Goal: Check status

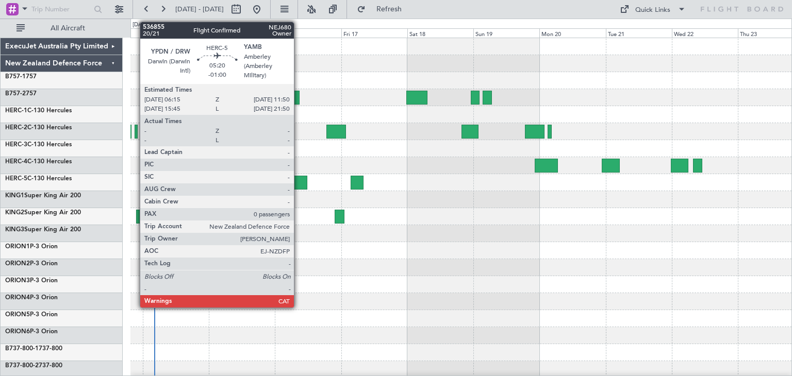
click at [299, 180] on div at bounding box center [299, 183] width 15 height 14
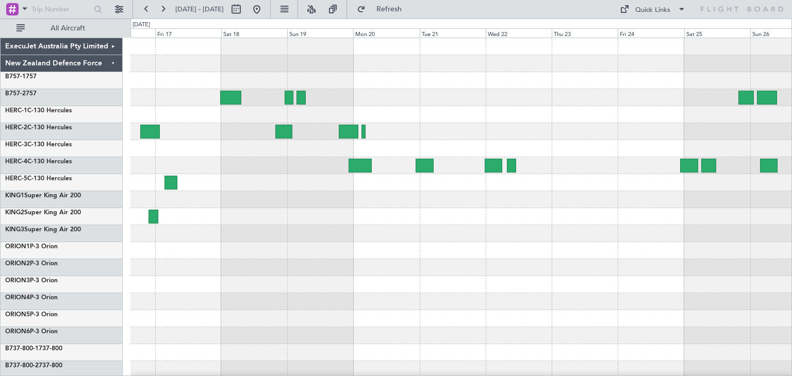
click at [346, 257] on div at bounding box center [460, 250] width 661 height 17
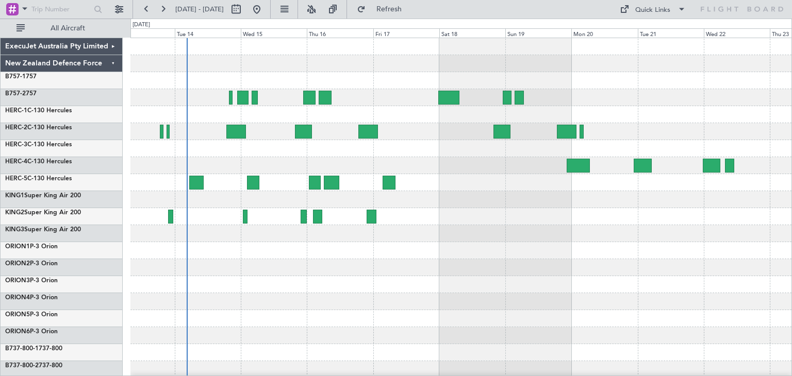
click at [546, 284] on div at bounding box center [460, 250] width 661 height 425
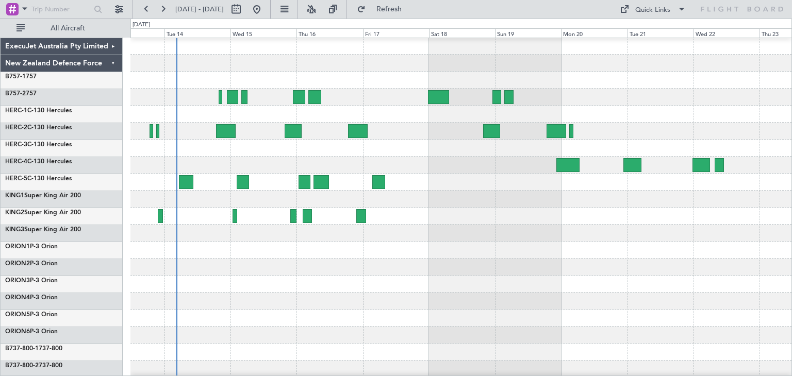
scroll to position [8, 0]
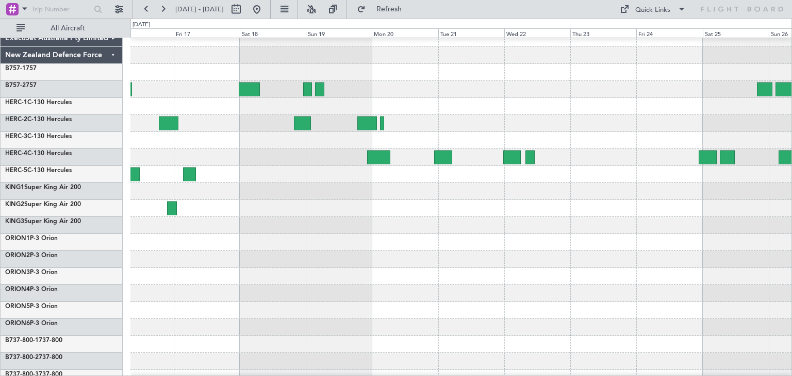
click at [478, 364] on div at bounding box center [460, 361] width 661 height 17
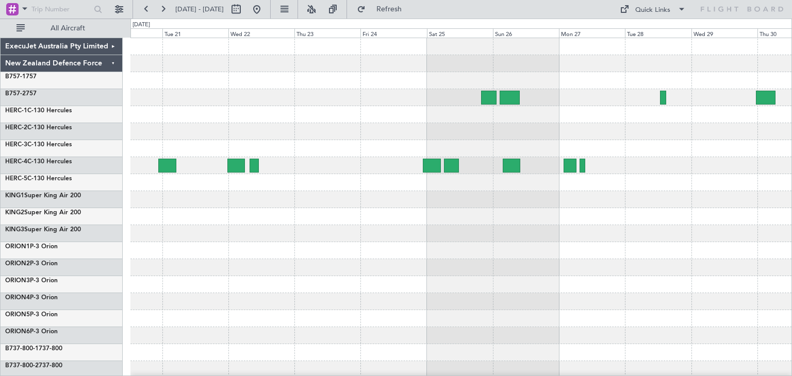
click at [312, 376] on html "[DATE] - [DATE] Refresh Quick Links All Aircraft ExecuJet Australia Pty Limited…" at bounding box center [396, 188] width 792 height 376
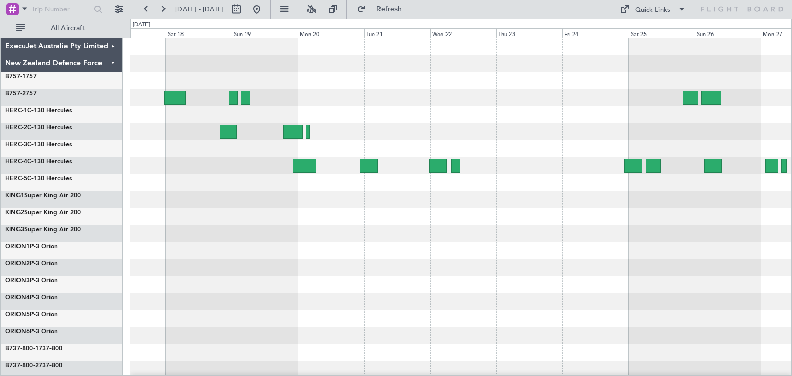
click at [662, 306] on div at bounding box center [460, 250] width 661 height 425
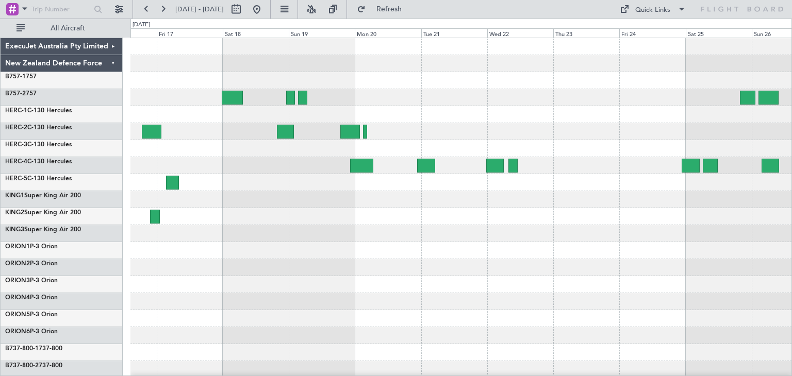
click at [753, 309] on div at bounding box center [460, 250] width 661 height 425
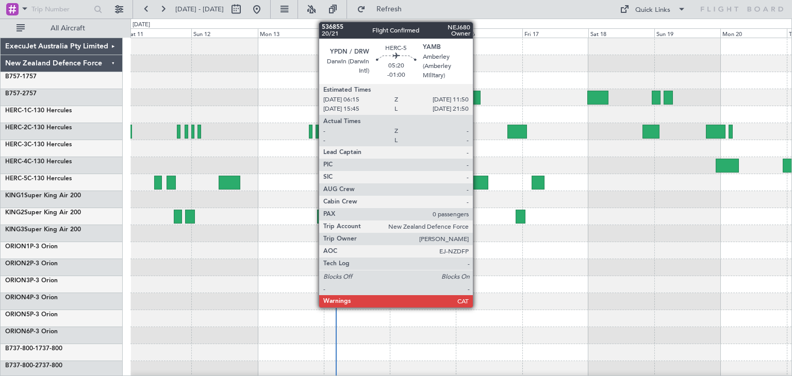
click at [478, 178] on div at bounding box center [480, 183] width 15 height 14
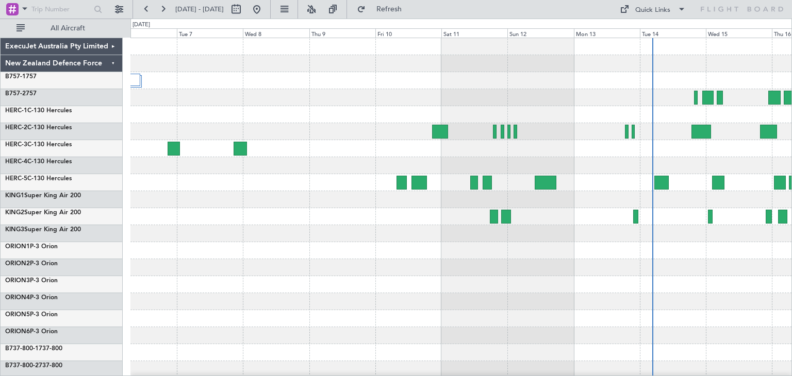
click at [563, 243] on div at bounding box center [460, 250] width 661 height 425
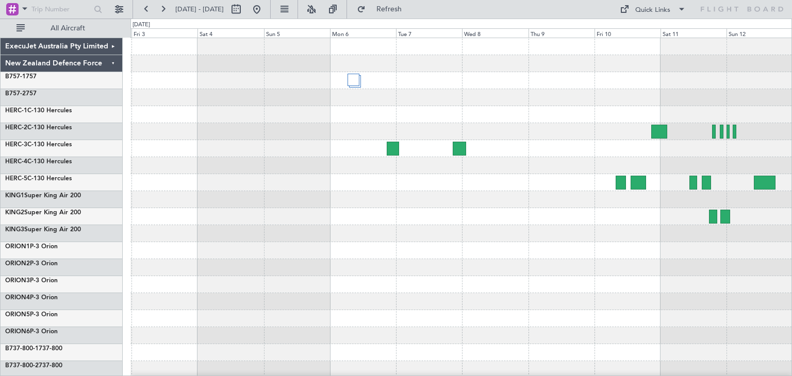
click at [521, 239] on div at bounding box center [460, 233] width 661 height 17
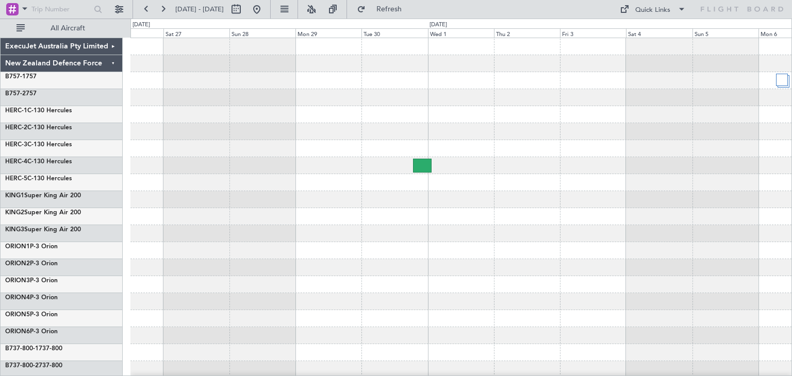
click at [499, 239] on div at bounding box center [460, 250] width 661 height 425
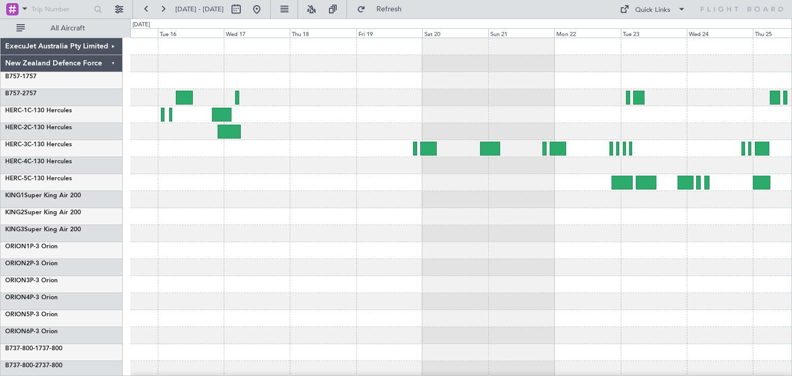
click at [731, 265] on div at bounding box center [460, 250] width 661 height 425
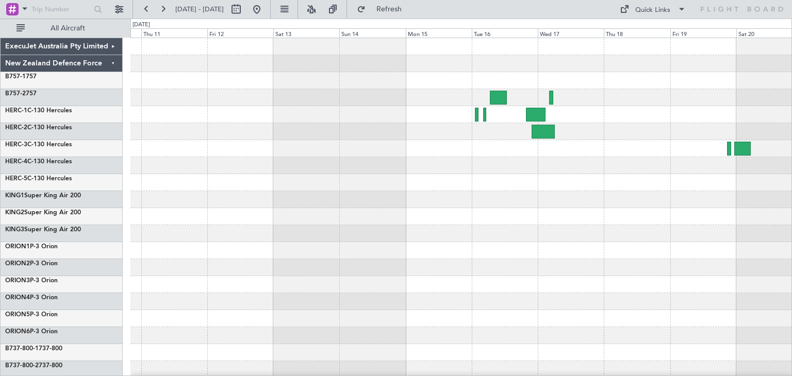
click at [792, 301] on div "ExecuJet Australia Pty Limited New Zealand Defence Force B757-1 757 B757-2 757 …" at bounding box center [396, 198] width 792 height 358
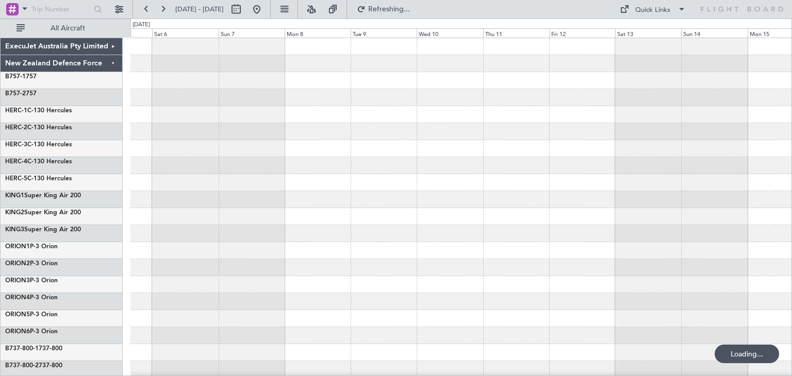
click at [760, 310] on div at bounding box center [460, 250] width 661 height 425
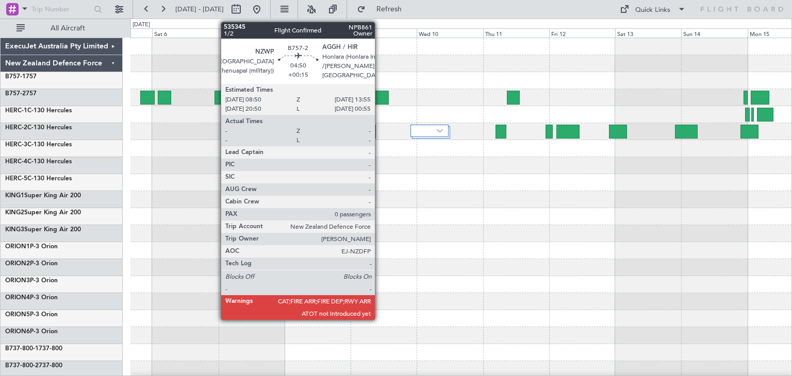
click at [380, 93] on div at bounding box center [381, 98] width 14 height 14
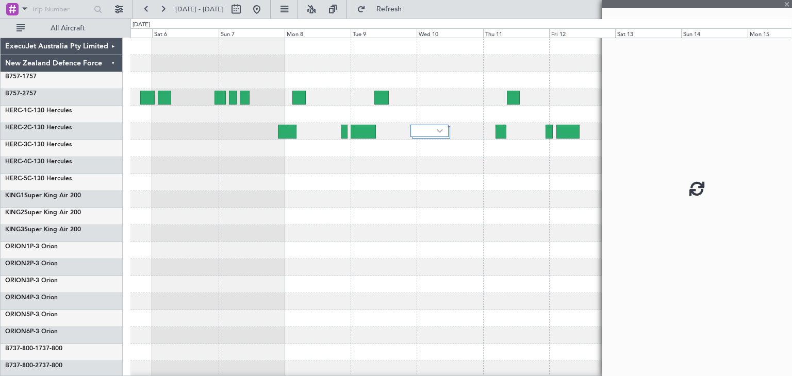
click at [380, 93] on div at bounding box center [381, 98] width 14 height 14
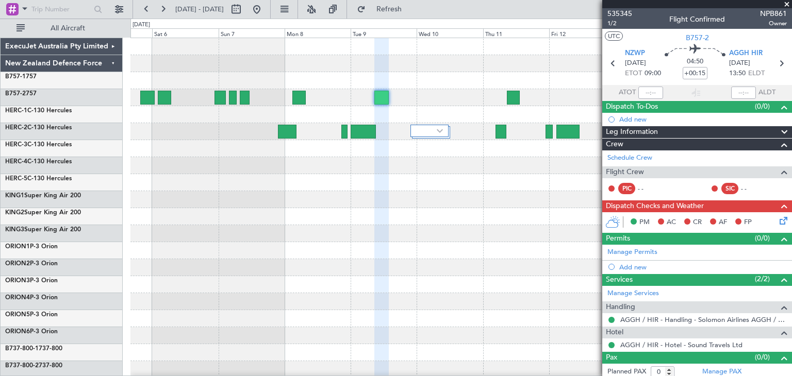
click at [786, 1] on span at bounding box center [787, 4] width 10 height 9
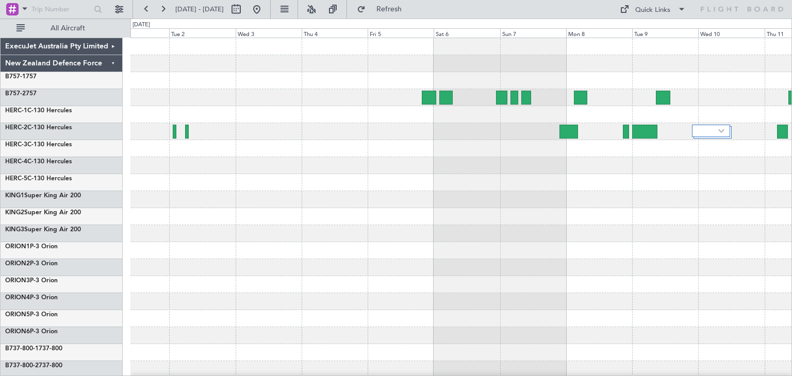
click at [472, 242] on div at bounding box center [460, 250] width 661 height 425
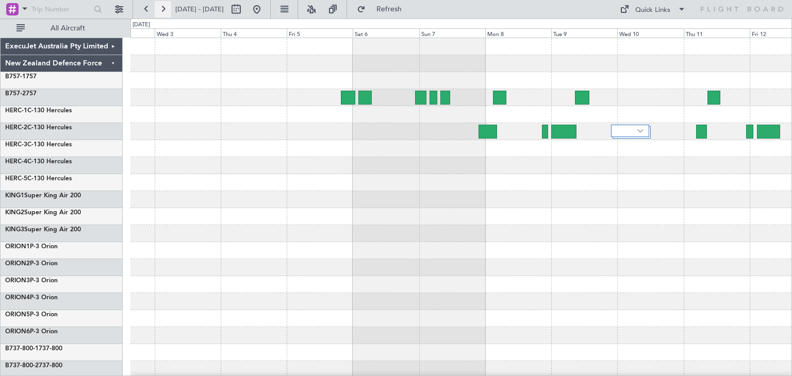
click at [159, 9] on button at bounding box center [163, 9] width 17 height 17
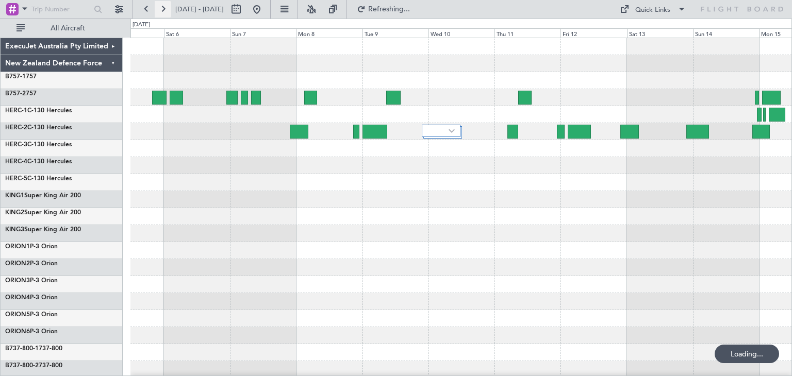
click at [159, 9] on button at bounding box center [163, 9] width 17 height 17
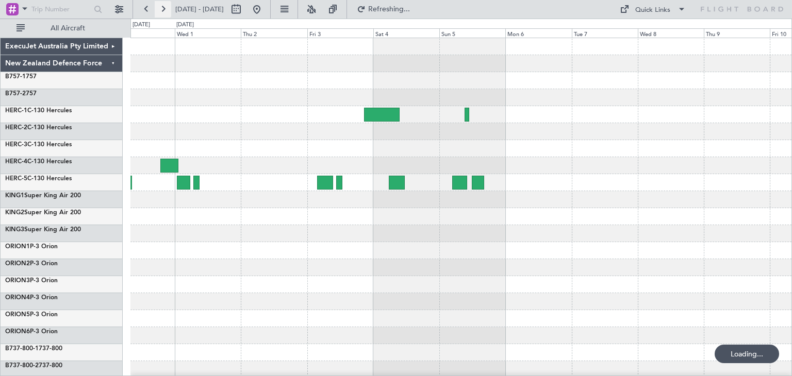
click at [159, 9] on button at bounding box center [163, 9] width 17 height 17
